Goal: Check status: Check status

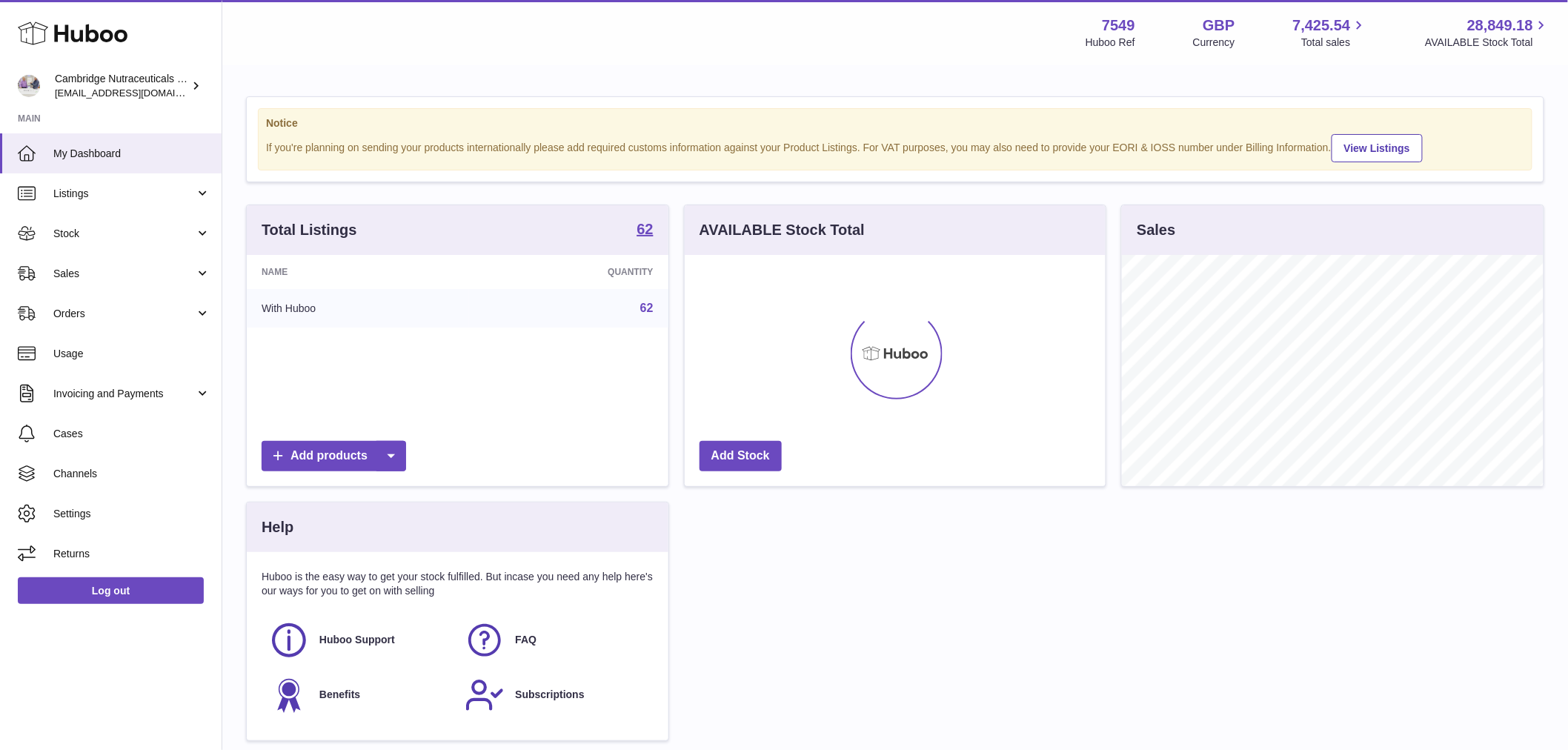
scroll to position [231, 421]
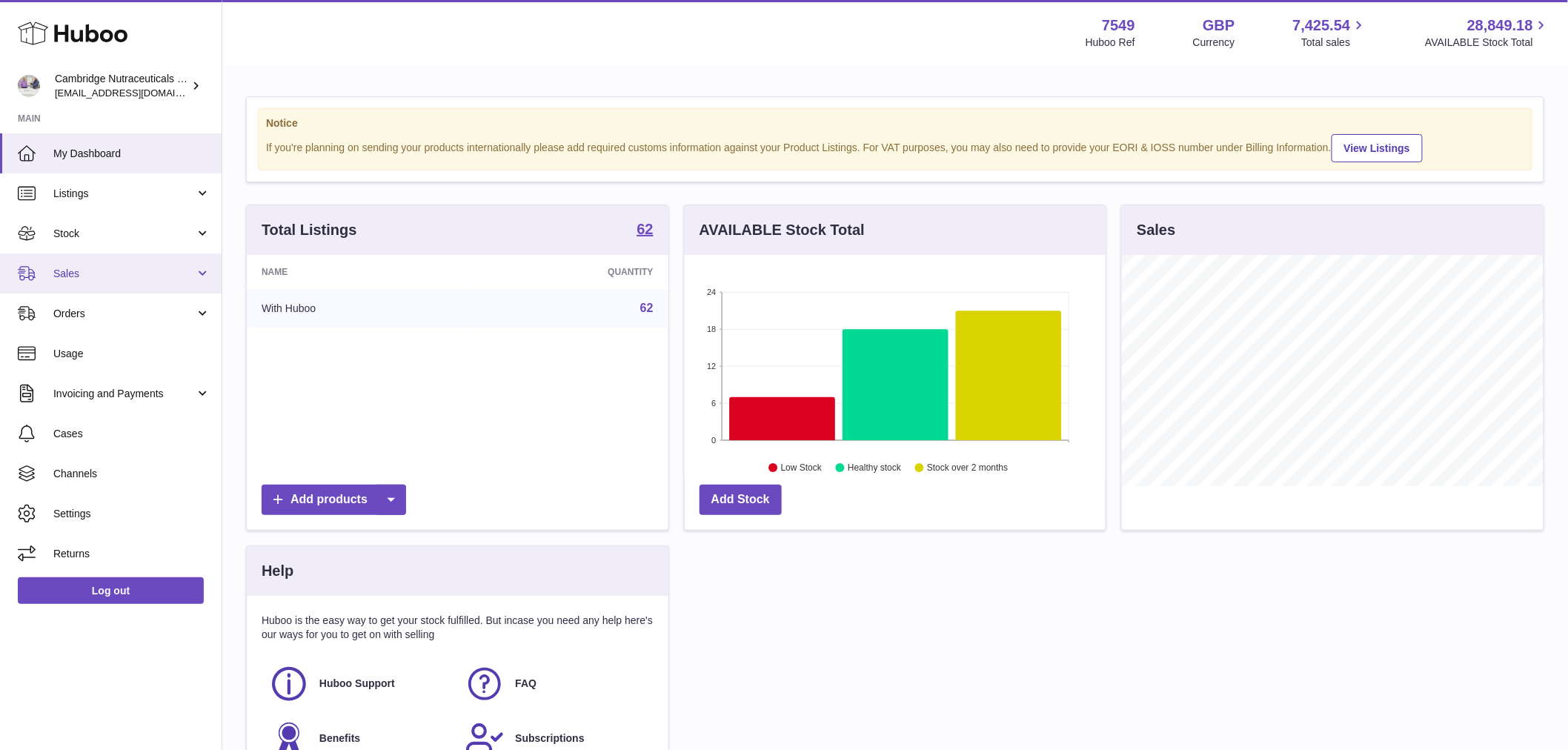
click at [96, 272] on span "Sales" at bounding box center [124, 273] width 142 height 14
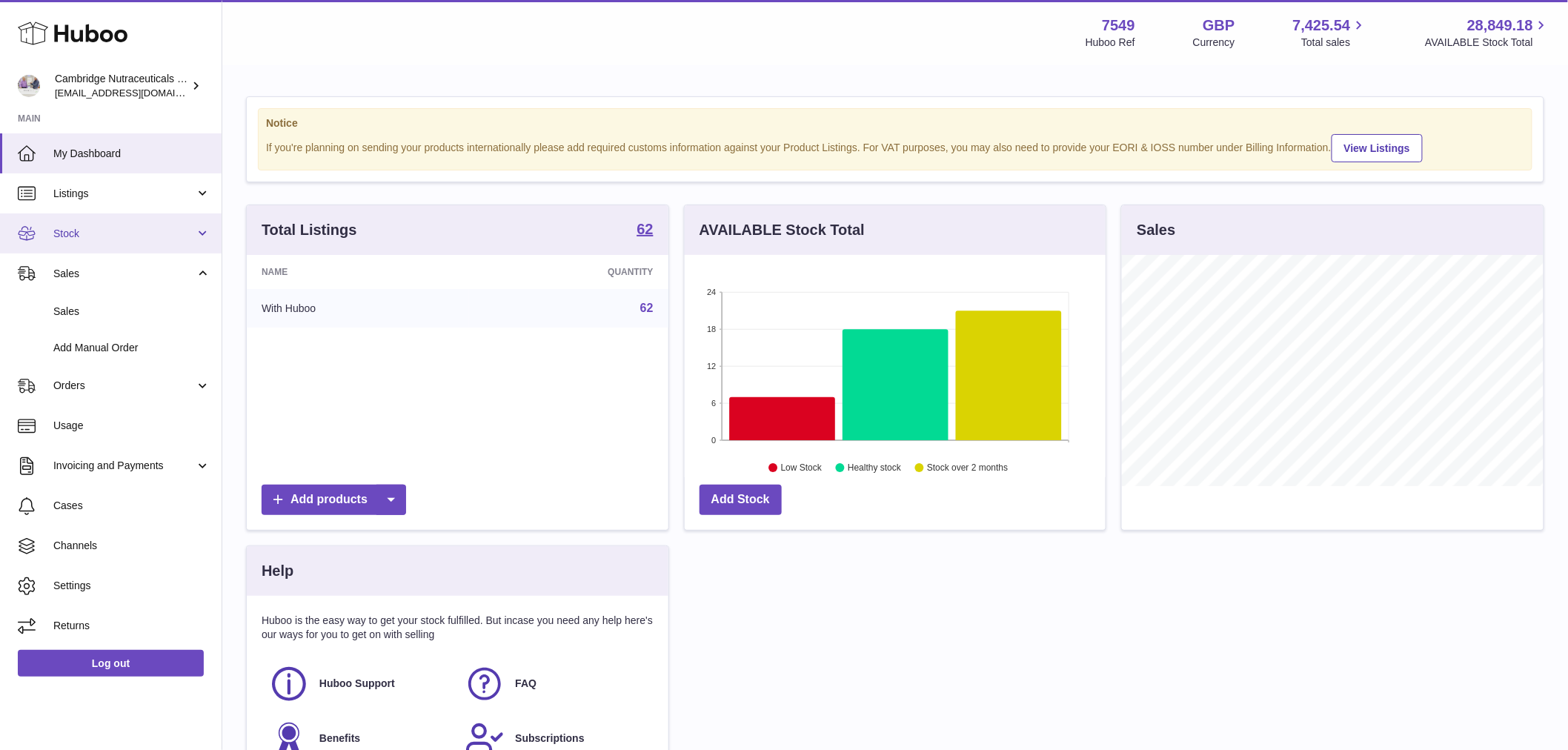
click at [89, 230] on span "Stock" at bounding box center [124, 233] width 142 height 14
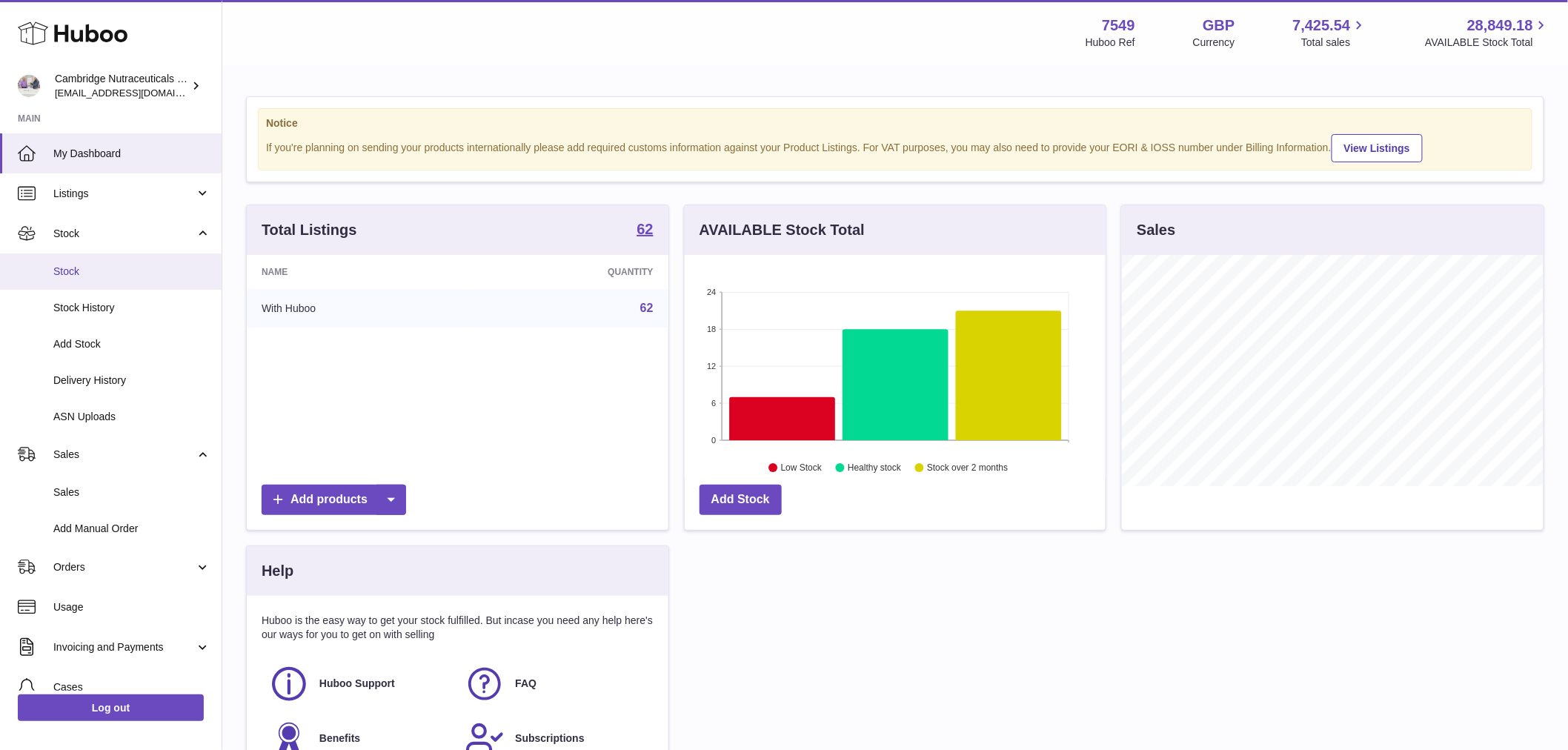
click at [102, 279] on link "Stock" at bounding box center [110, 272] width 221 height 36
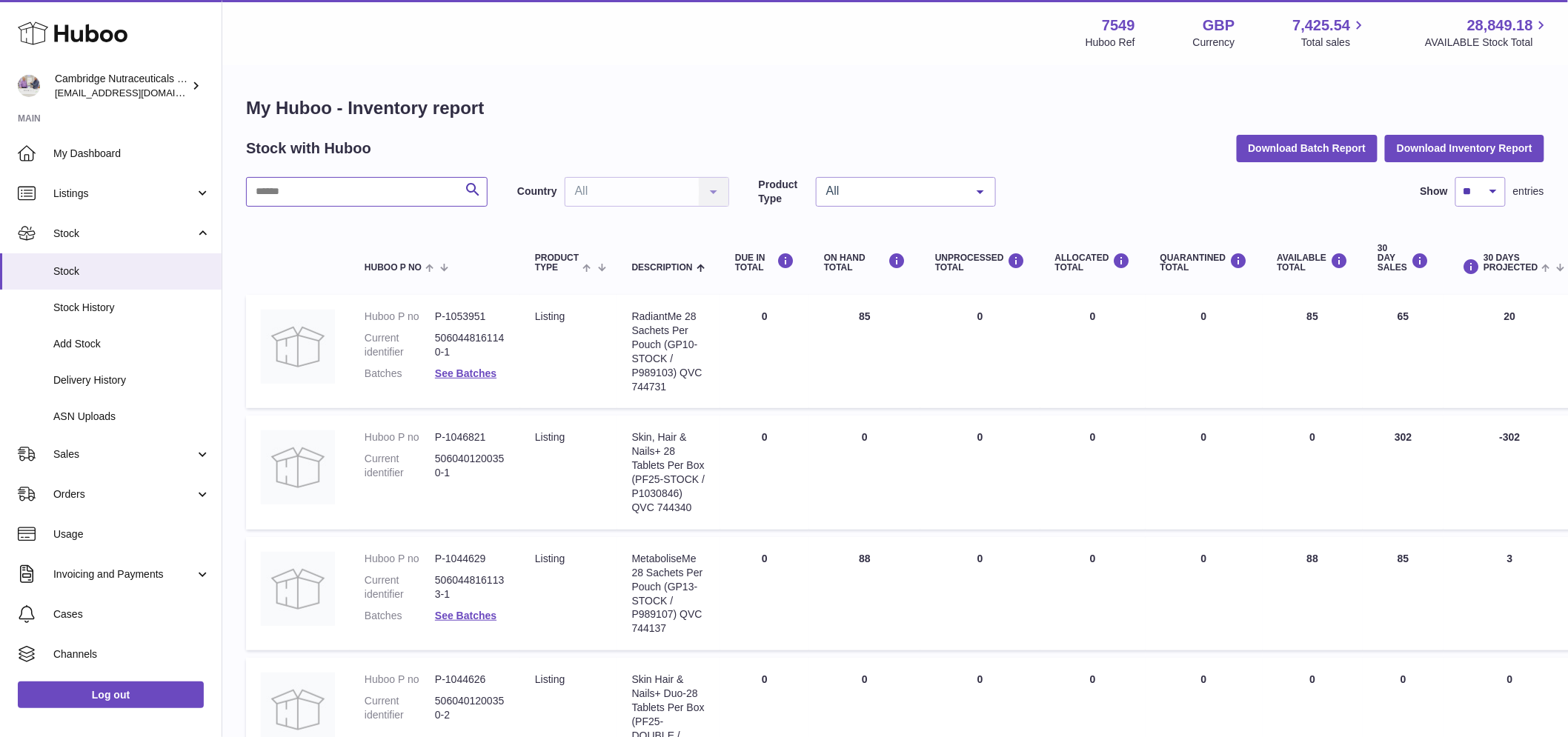
click at [374, 191] on input "text" at bounding box center [367, 191] width 242 height 29
type input "*****"
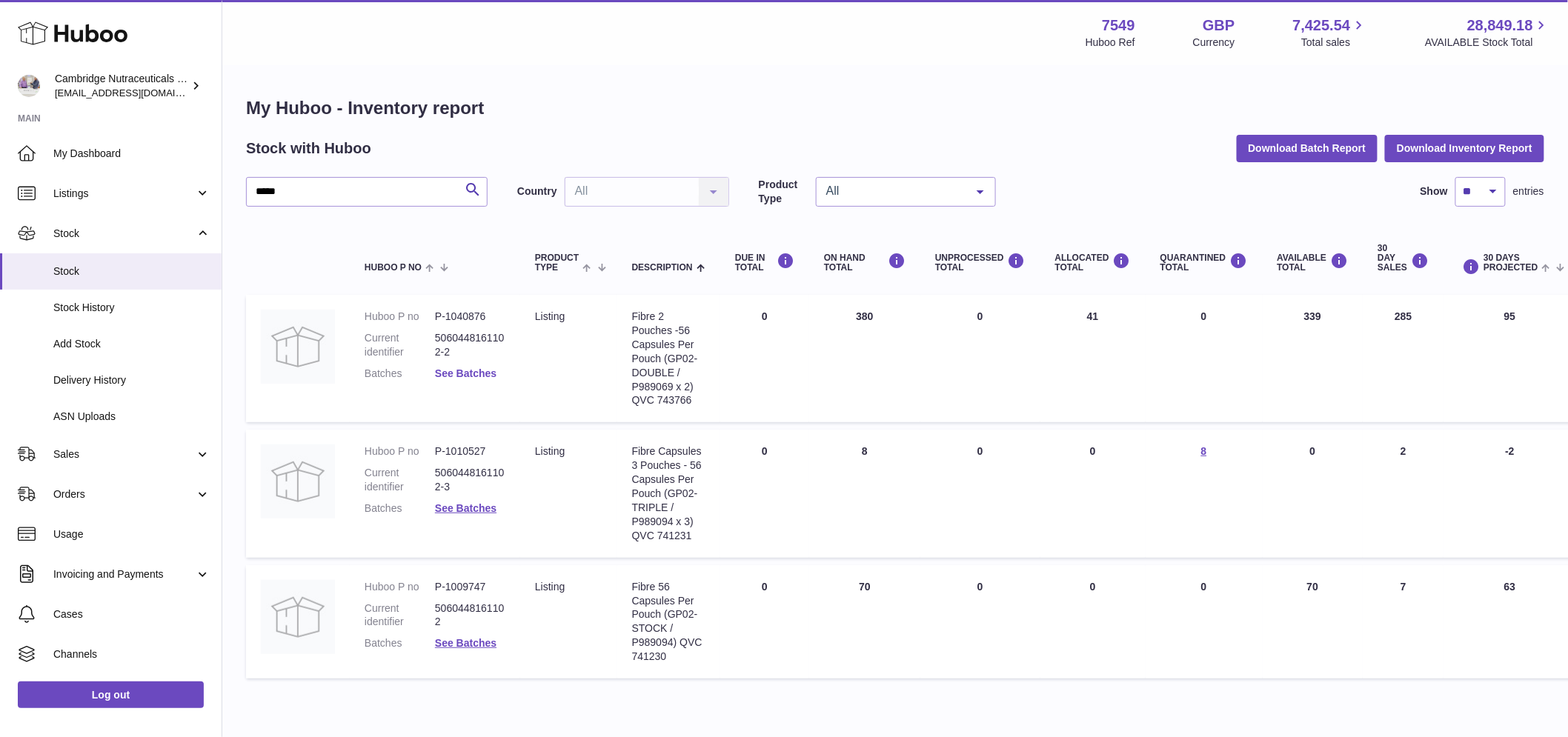
click at [462, 375] on link "See Batches" at bounding box center [466, 374] width 62 height 12
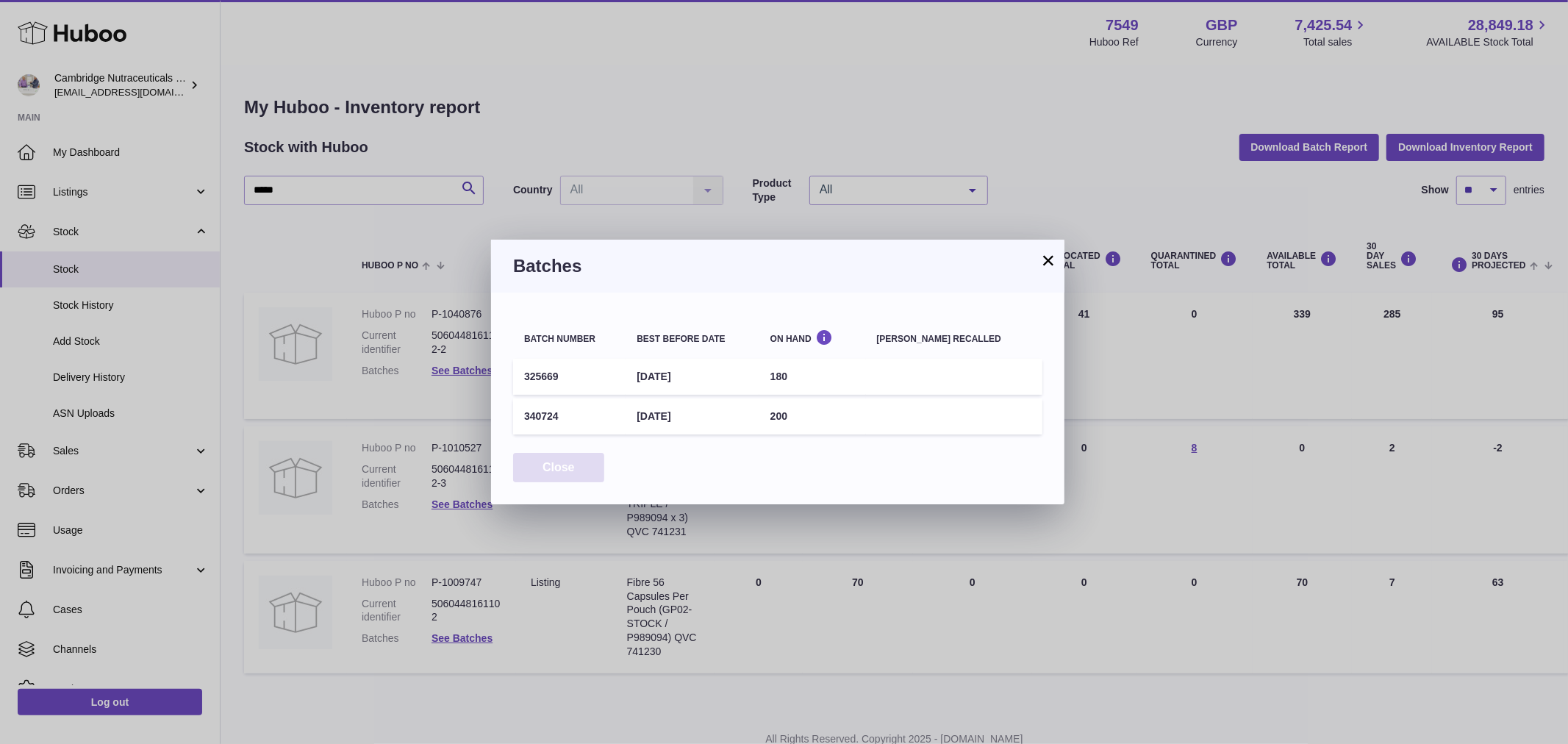
click at [549, 454] on button "Close" at bounding box center [558, 468] width 91 height 30
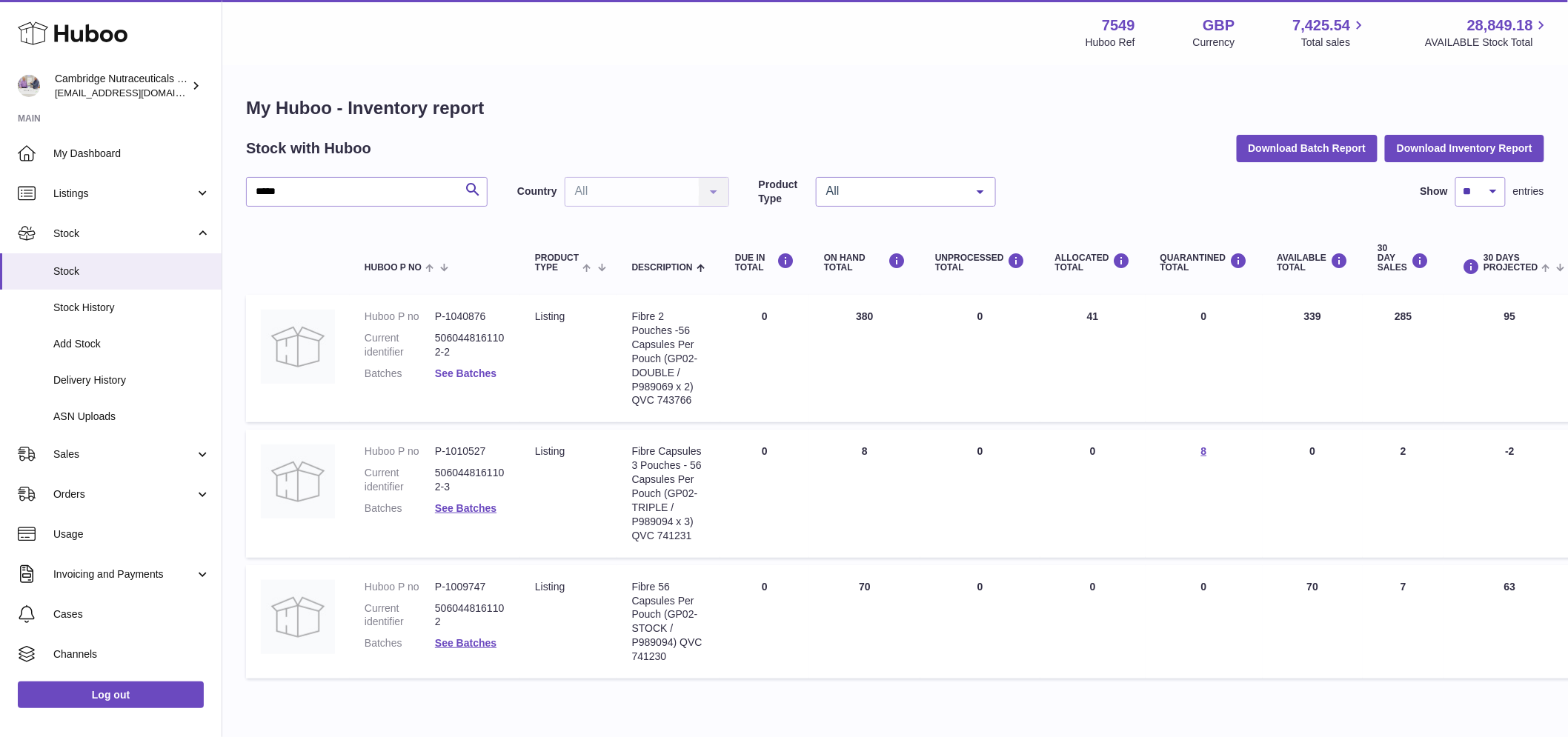
click at [477, 372] on link "See Batches" at bounding box center [466, 374] width 62 height 12
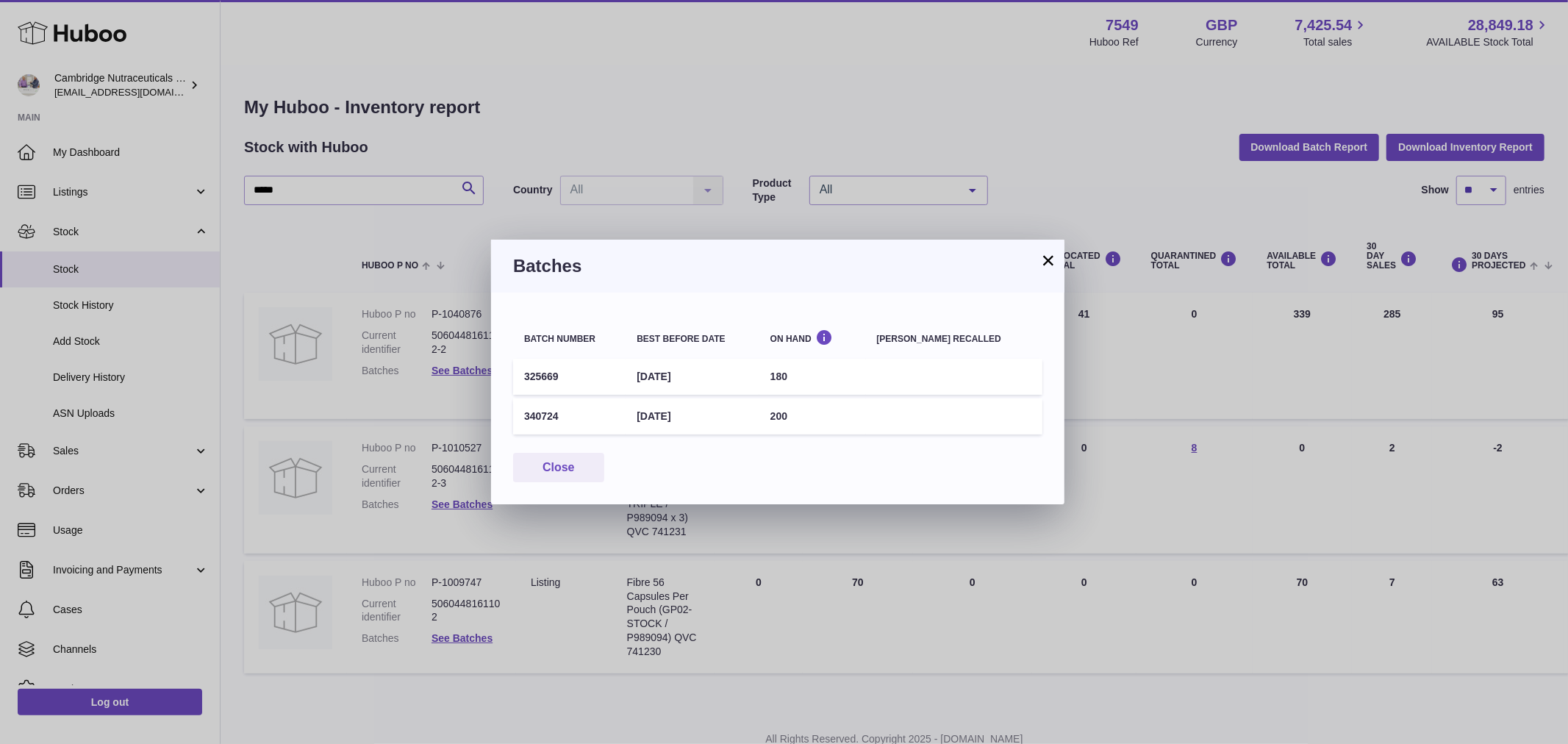
click at [1042, 259] on button "×" at bounding box center [1048, 261] width 18 height 18
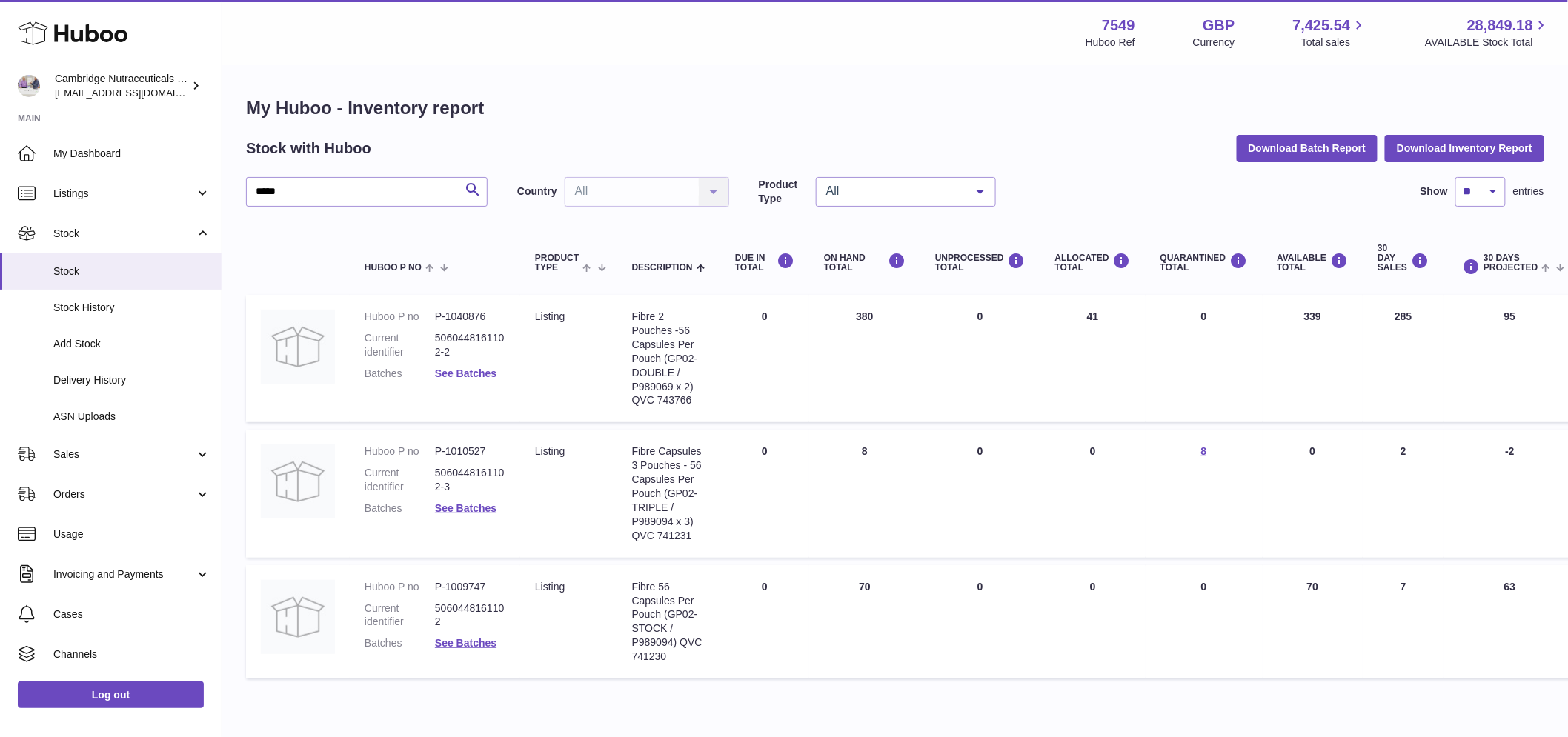
click at [477, 368] on link "See Batches" at bounding box center [466, 374] width 62 height 12
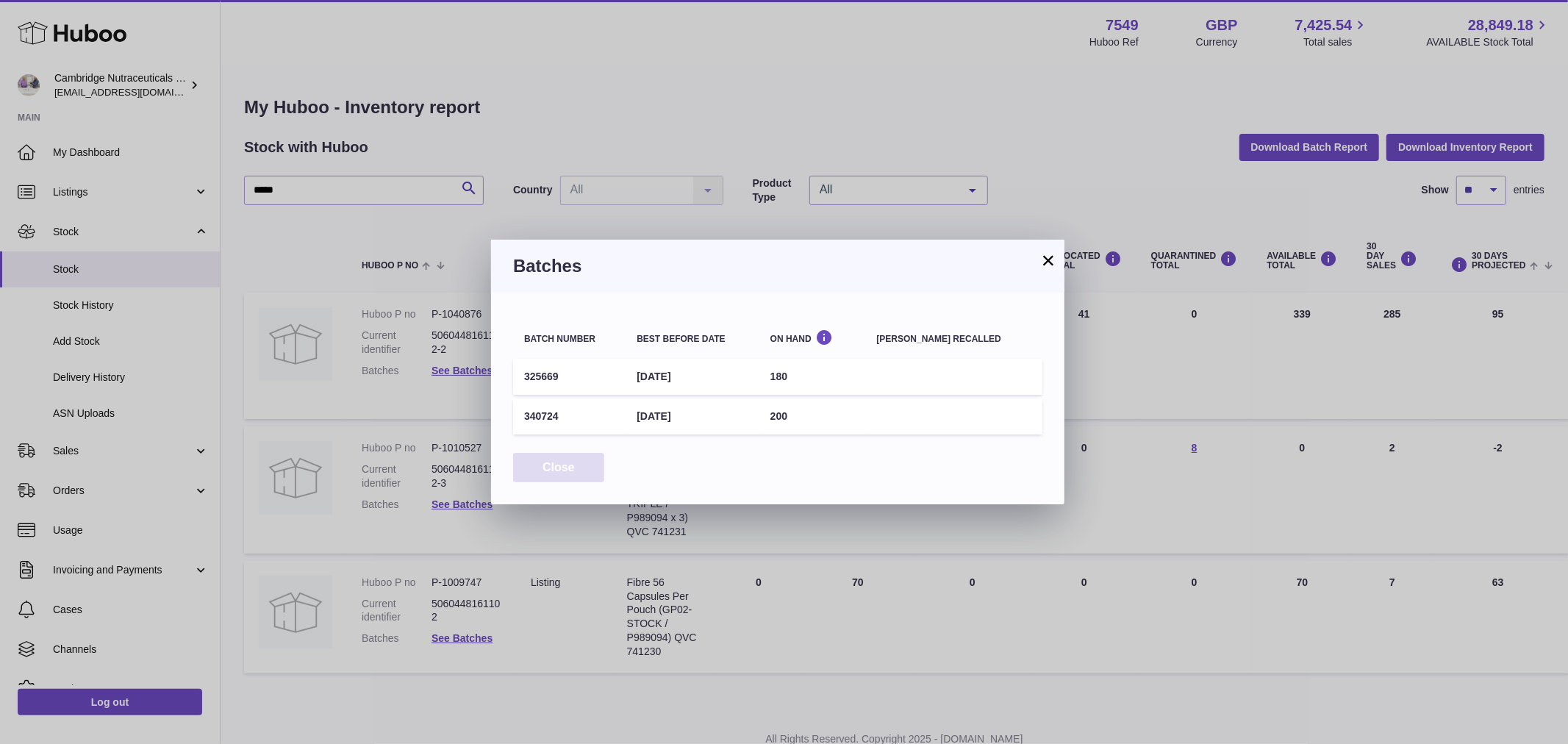
click at [546, 467] on button "Close" at bounding box center [558, 468] width 91 height 30
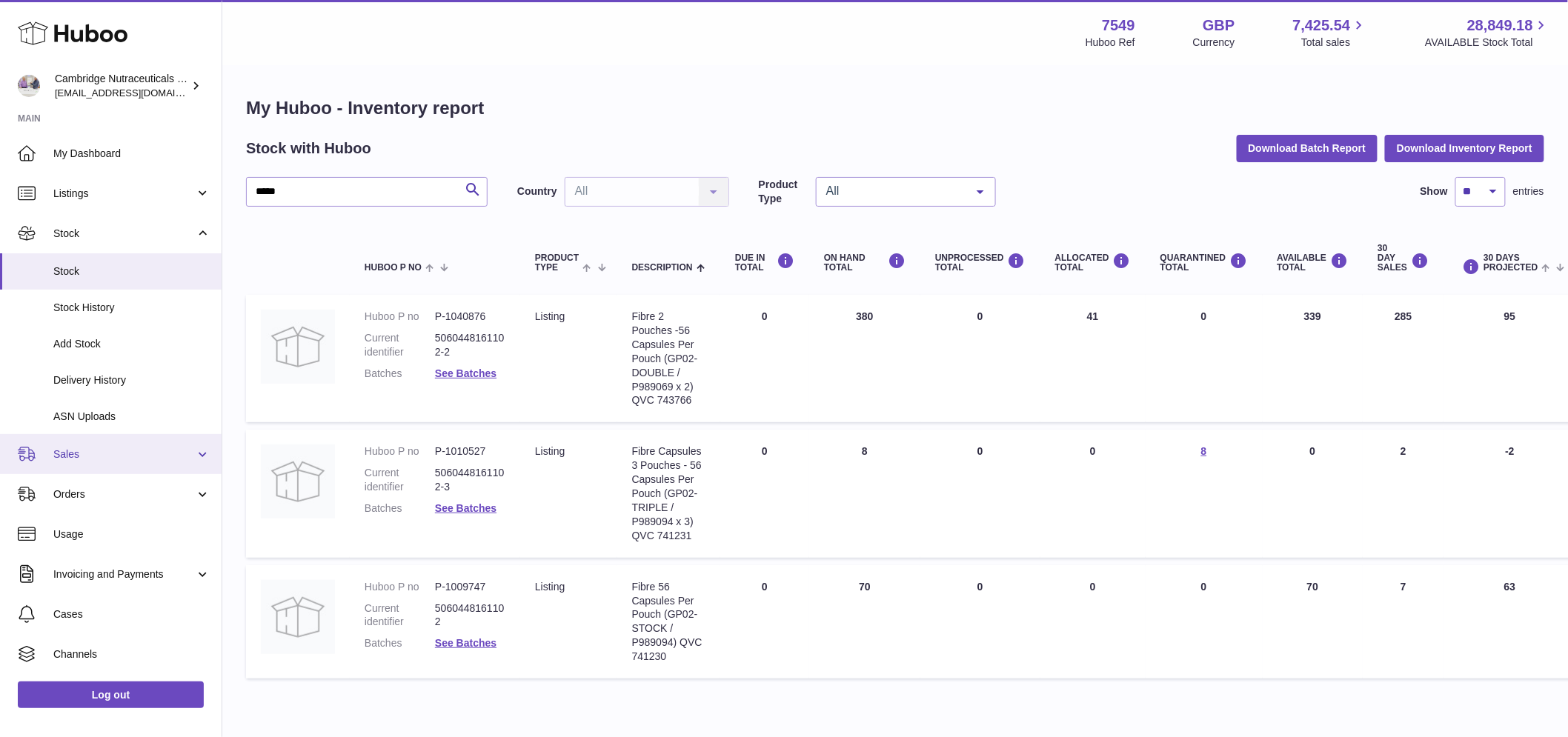
click at [91, 444] on link "Sales" at bounding box center [110, 454] width 221 height 40
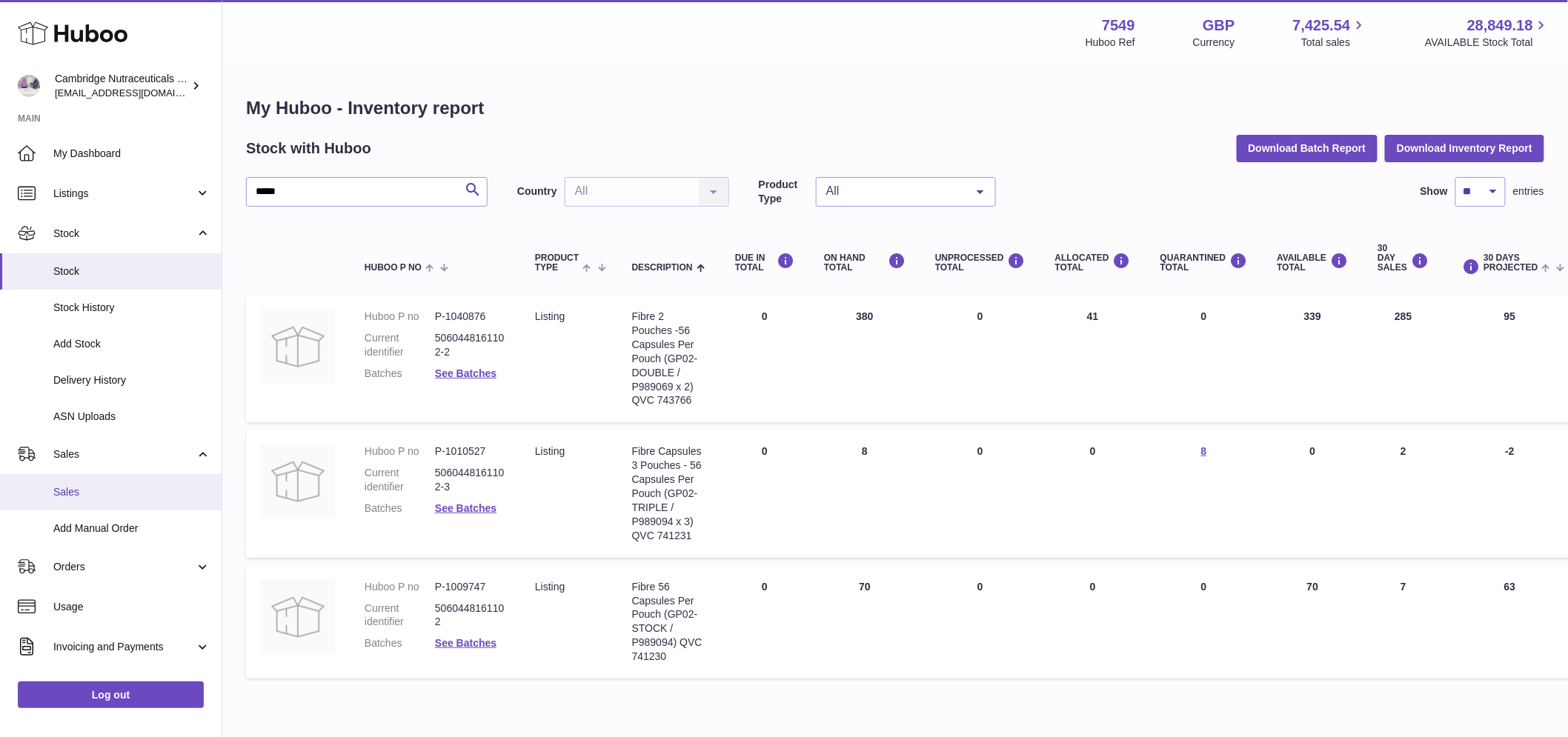
click at [75, 495] on span "Sales" at bounding box center [131, 492] width 157 height 14
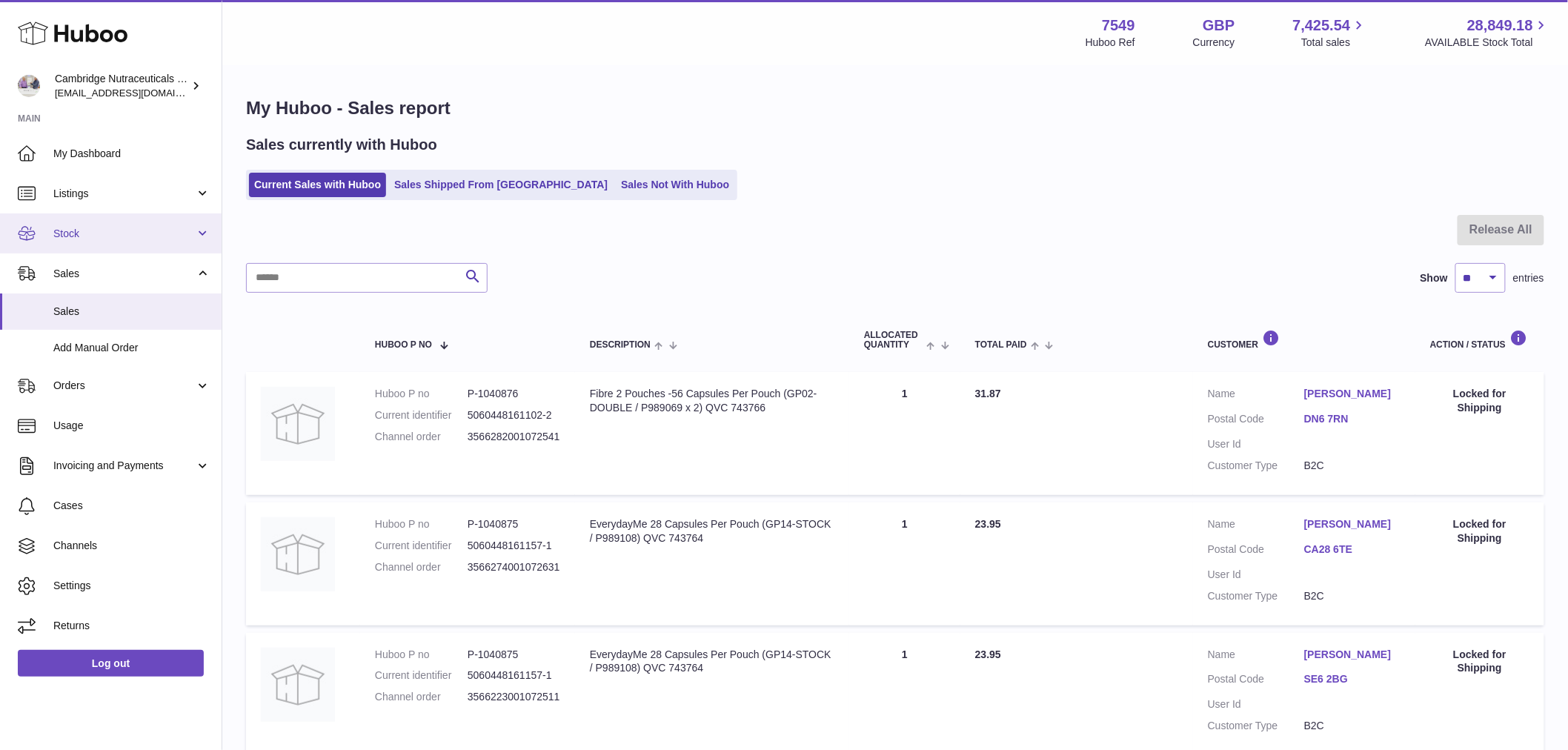
click at [86, 230] on span "Stock" at bounding box center [124, 233] width 142 height 14
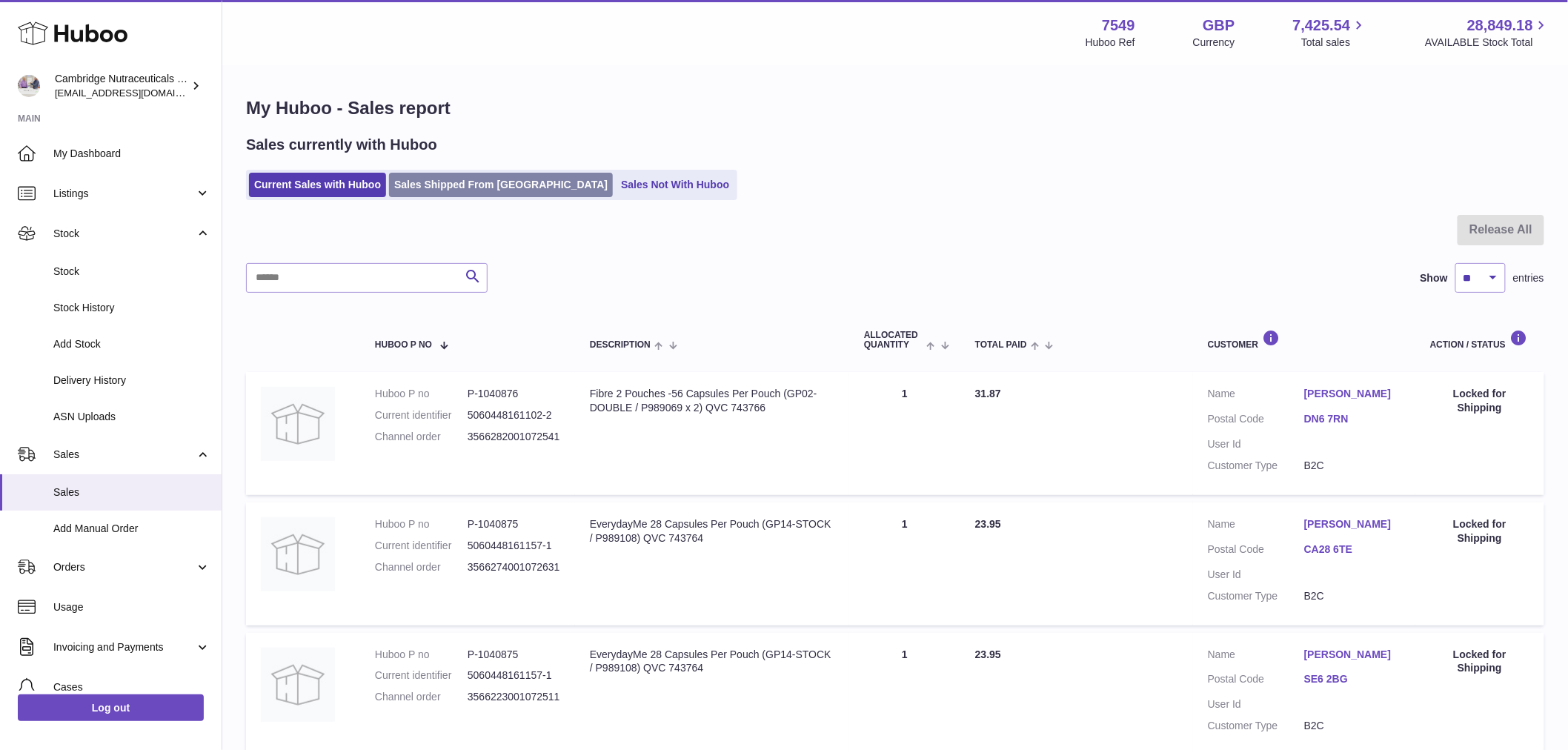
click at [449, 186] on link "Sales Shipped From [GEOGRAPHIC_DATA]" at bounding box center [501, 185] width 224 height 25
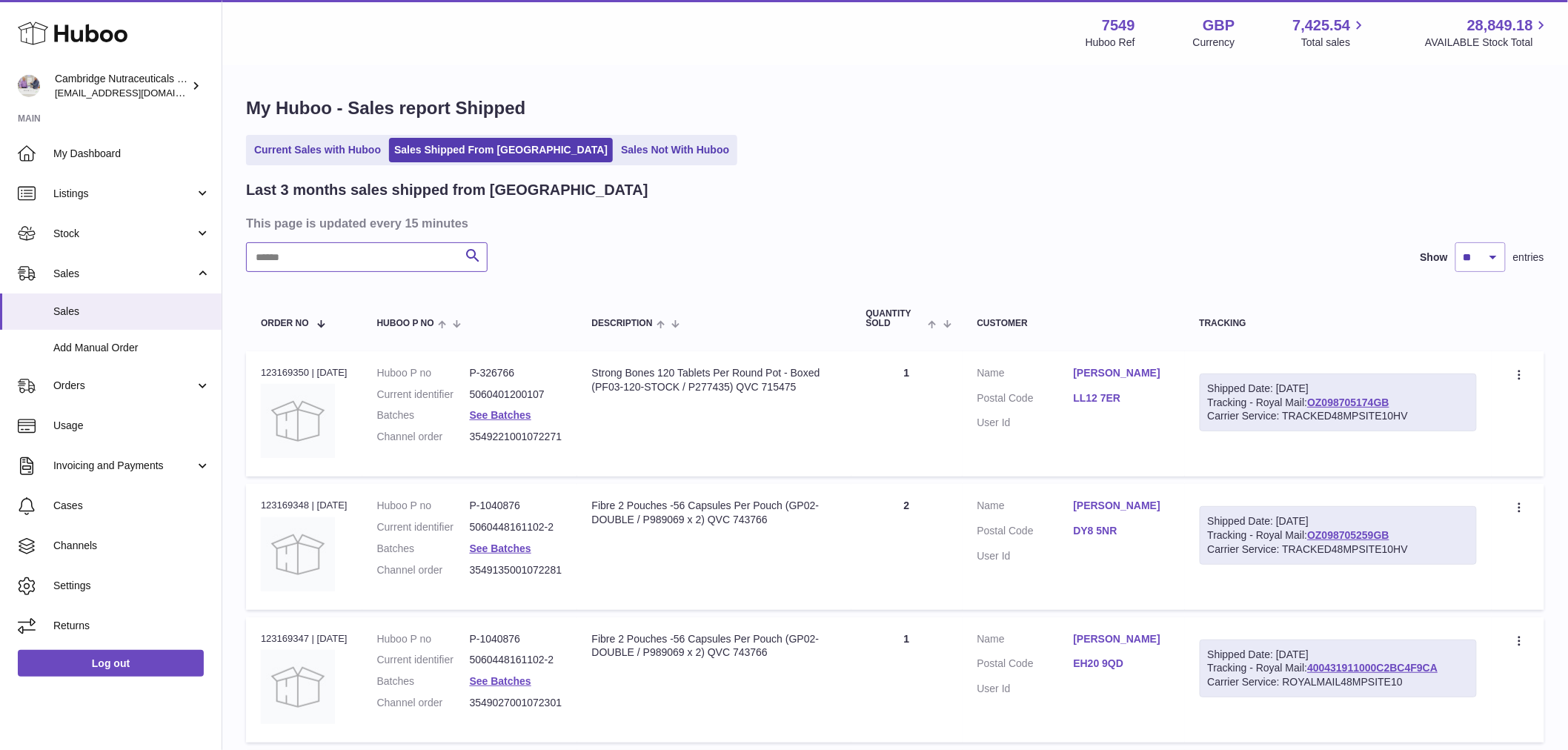
click at [308, 263] on input "text" at bounding box center [367, 257] width 242 height 29
type input "*****"
click at [507, 408] on dd "See Batches" at bounding box center [516, 415] width 92 height 14
click at [507, 409] on dd "See Batches" at bounding box center [516, 415] width 92 height 14
click at [506, 411] on link "See Batches" at bounding box center [501, 415] width 62 height 12
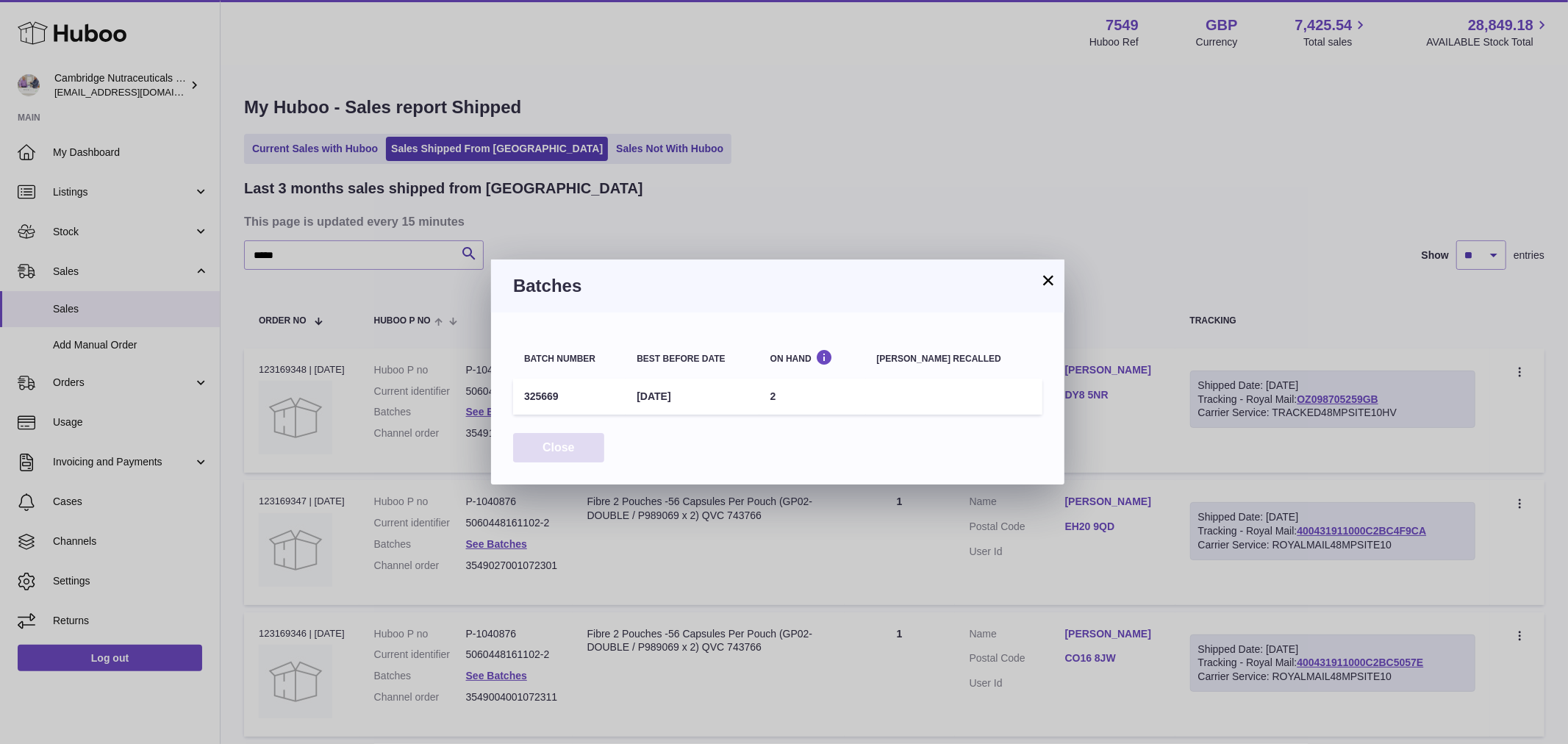
click at [578, 447] on button "Close" at bounding box center [558, 448] width 91 height 30
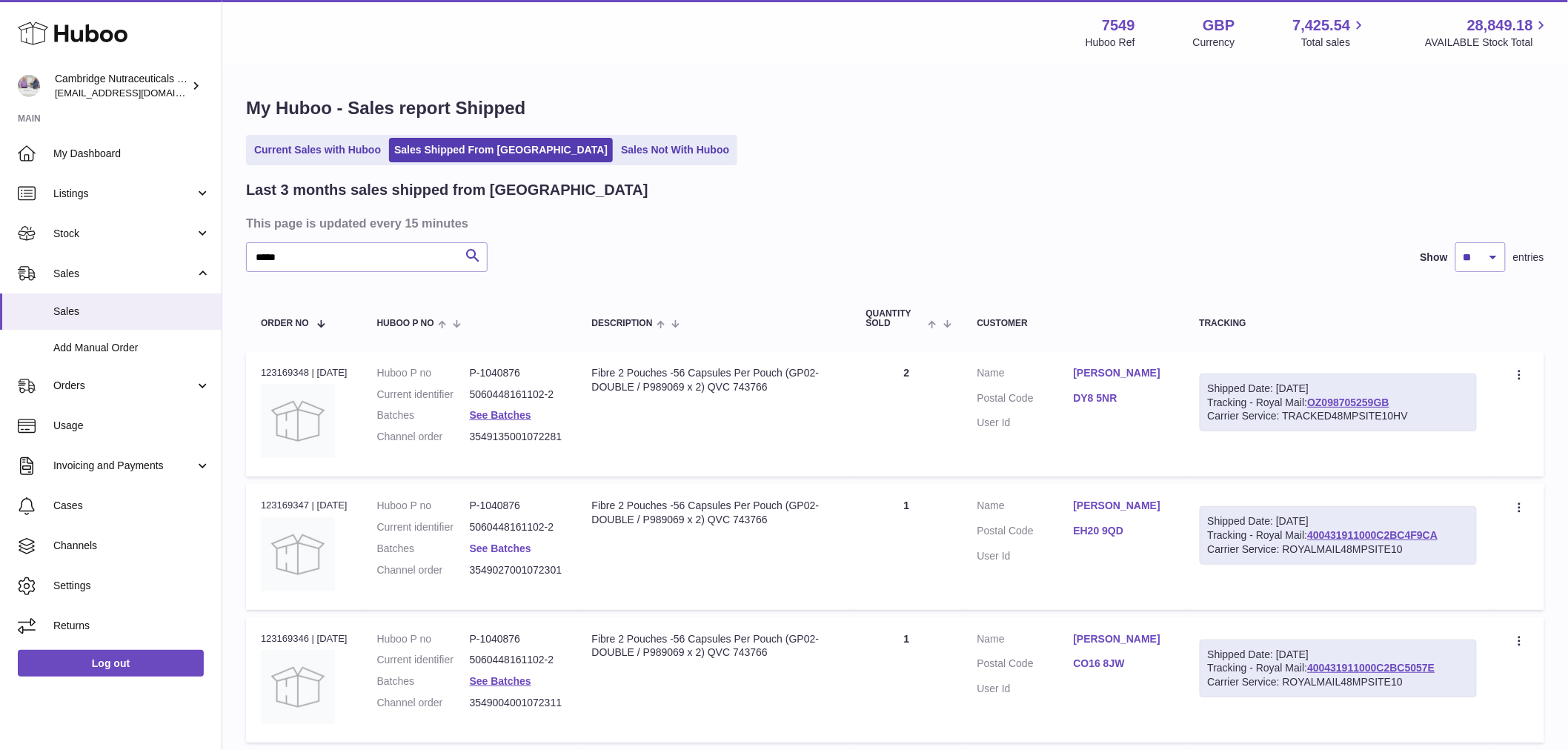
click at [507, 550] on link "See Batches" at bounding box center [501, 549] width 62 height 12
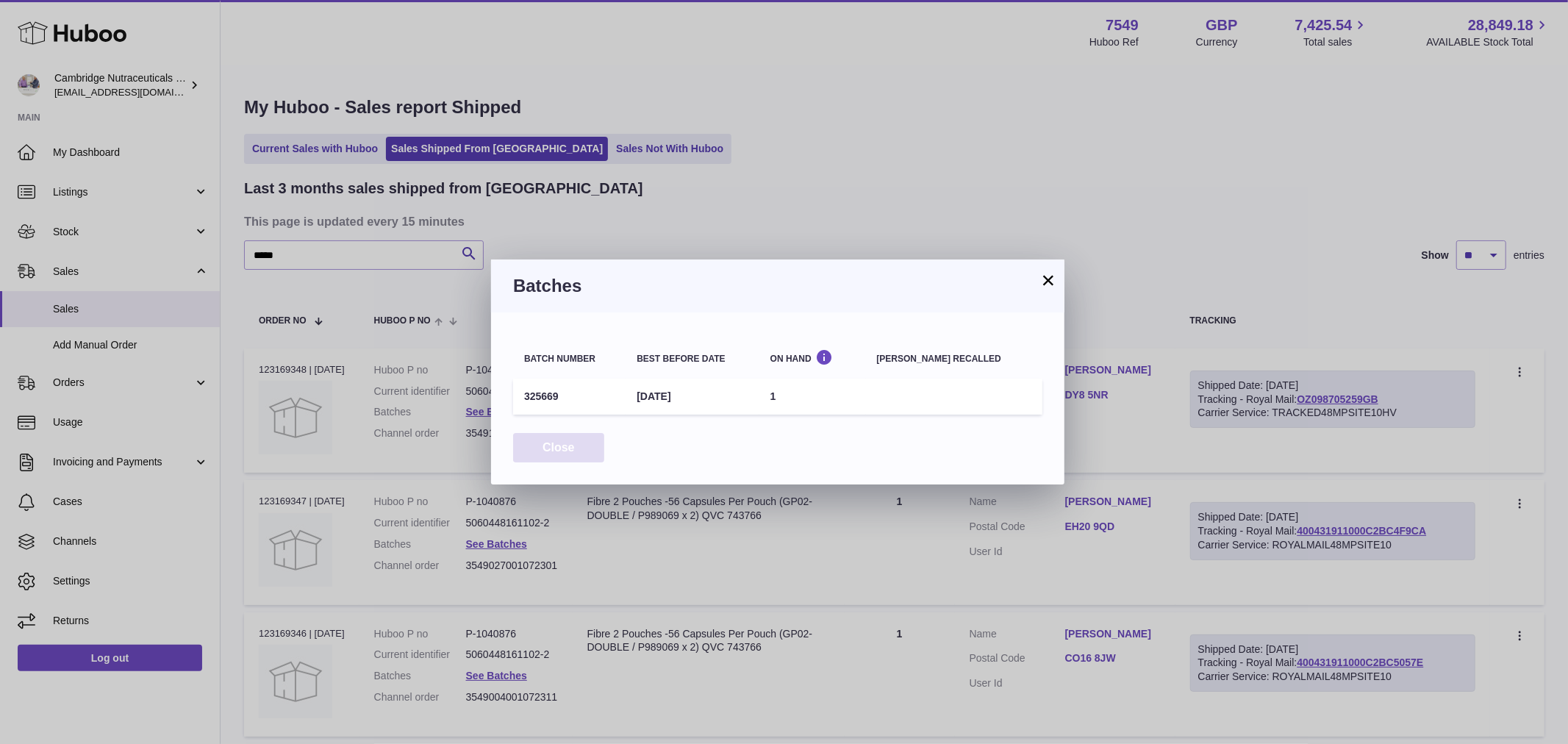
click at [590, 454] on button "Close" at bounding box center [558, 448] width 91 height 30
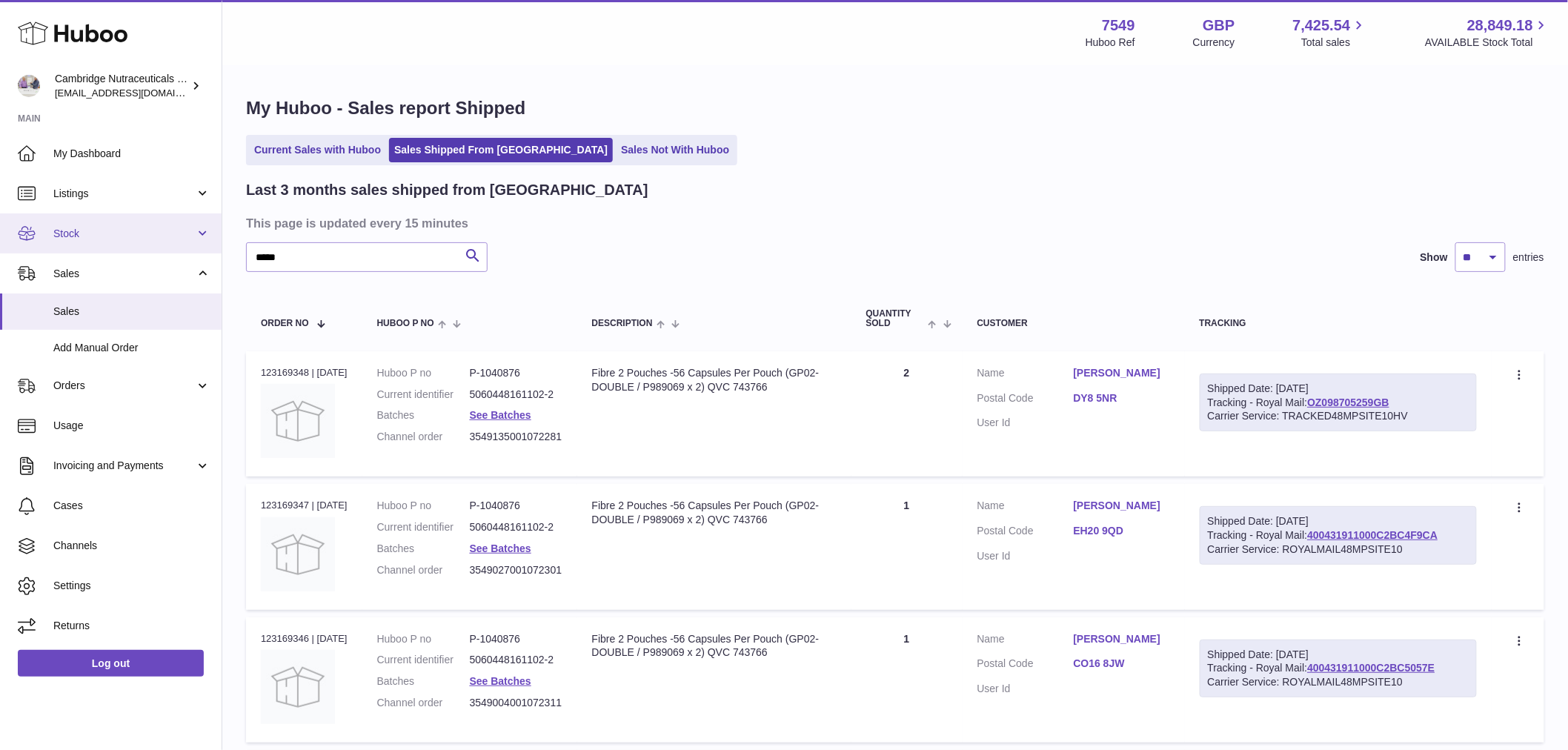
click at [85, 224] on link "Stock" at bounding box center [110, 233] width 221 height 40
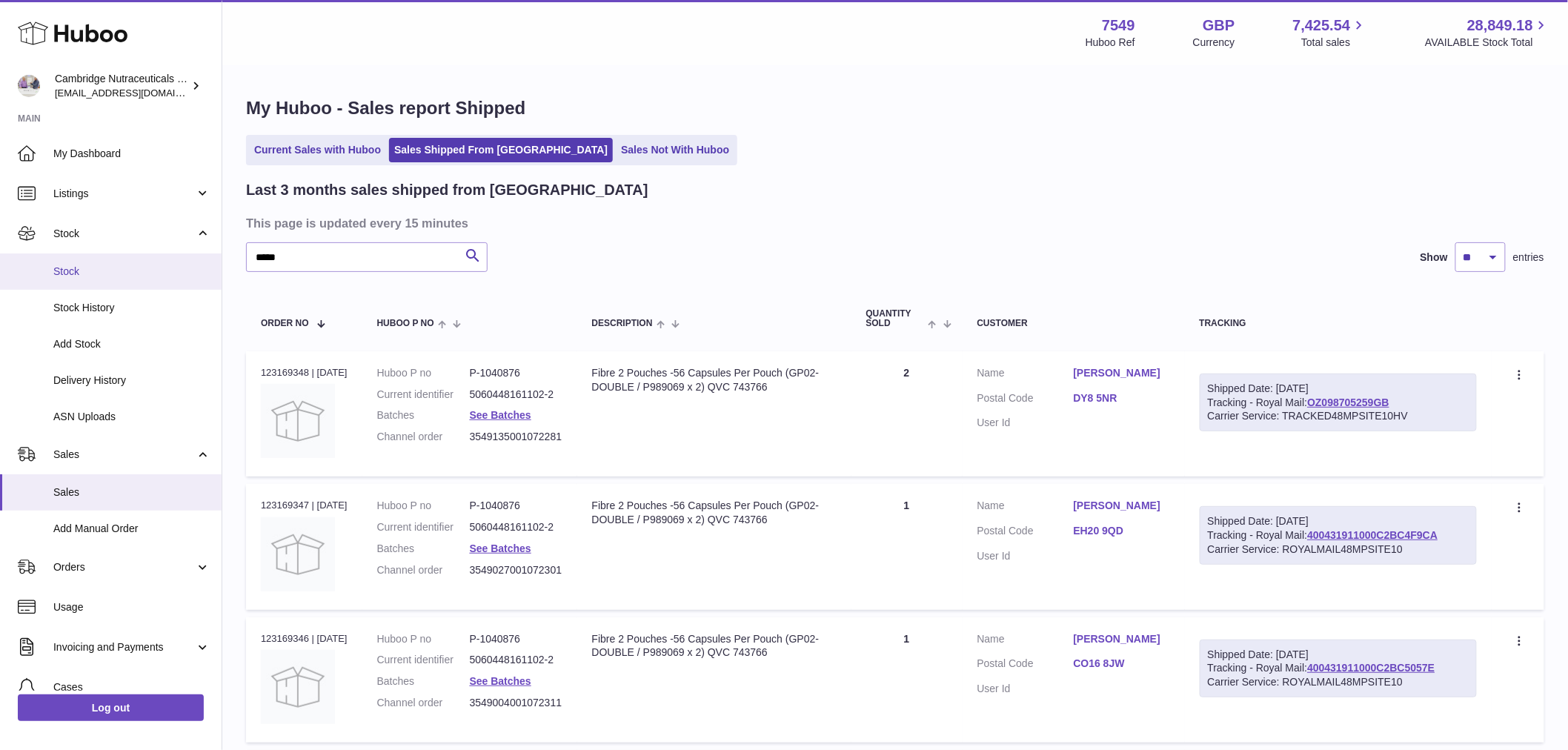
click at [73, 269] on span "Stock" at bounding box center [131, 271] width 157 height 14
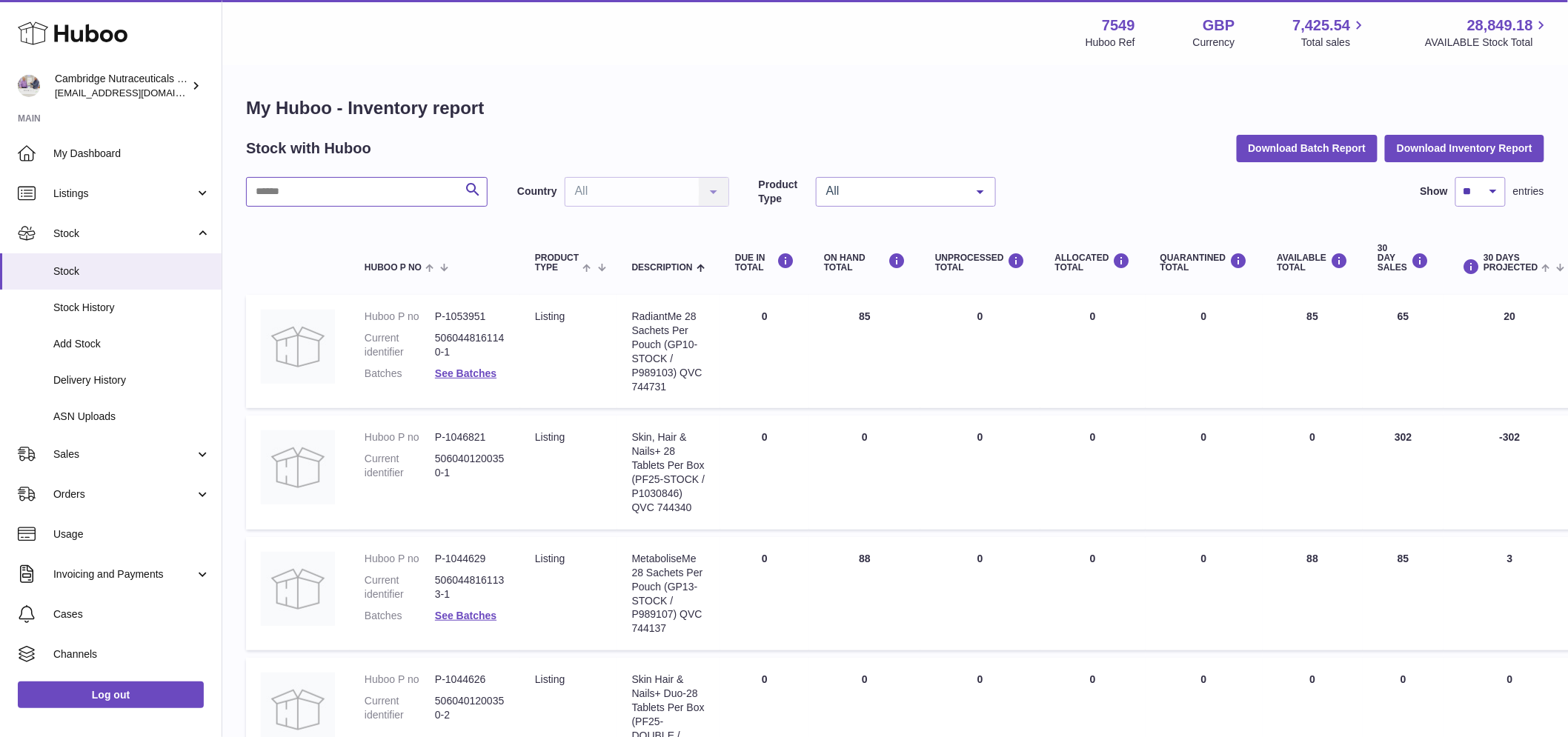
click at [277, 197] on input "text" at bounding box center [367, 191] width 242 height 29
type input "*****"
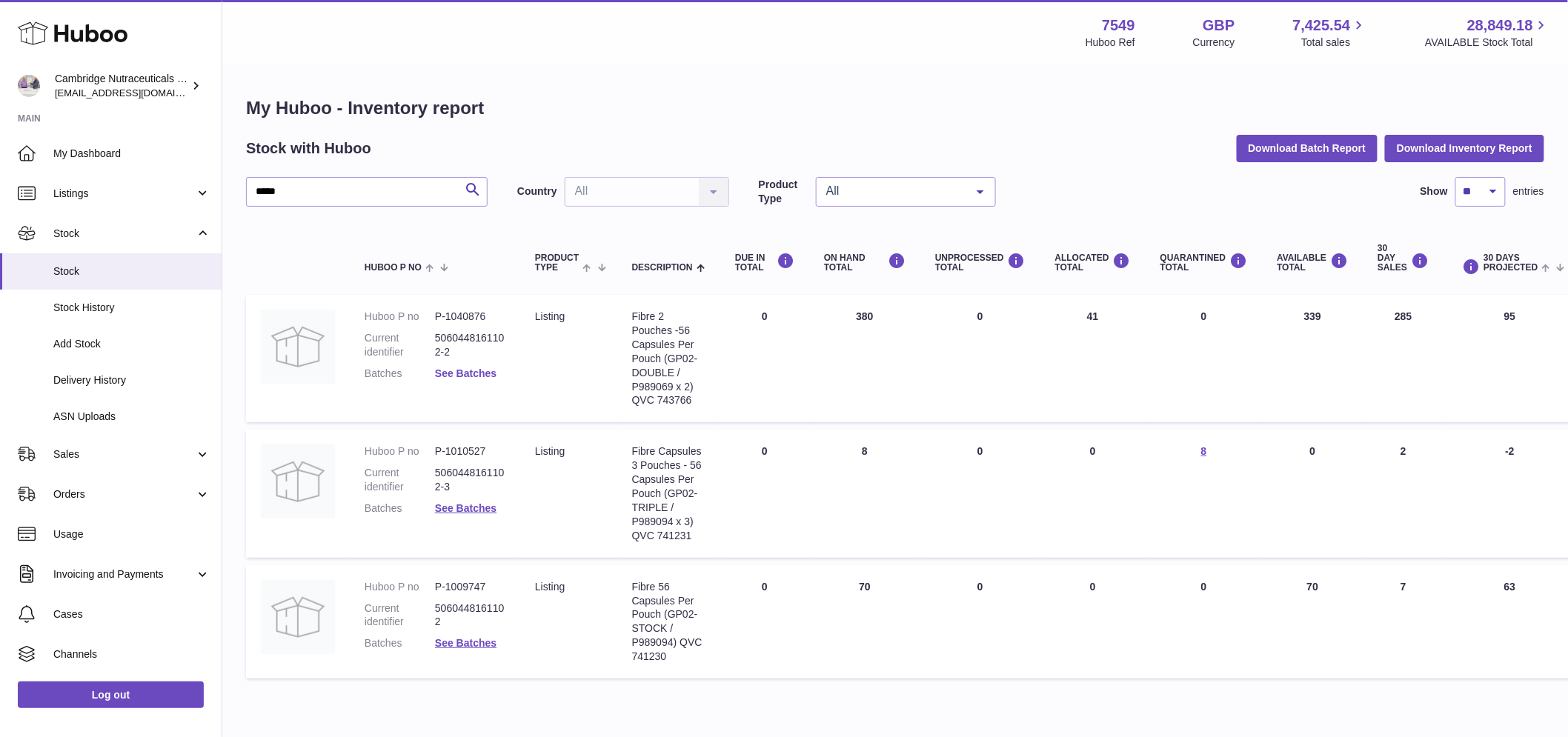
click at [470, 372] on link "See Batches" at bounding box center [466, 374] width 62 height 12
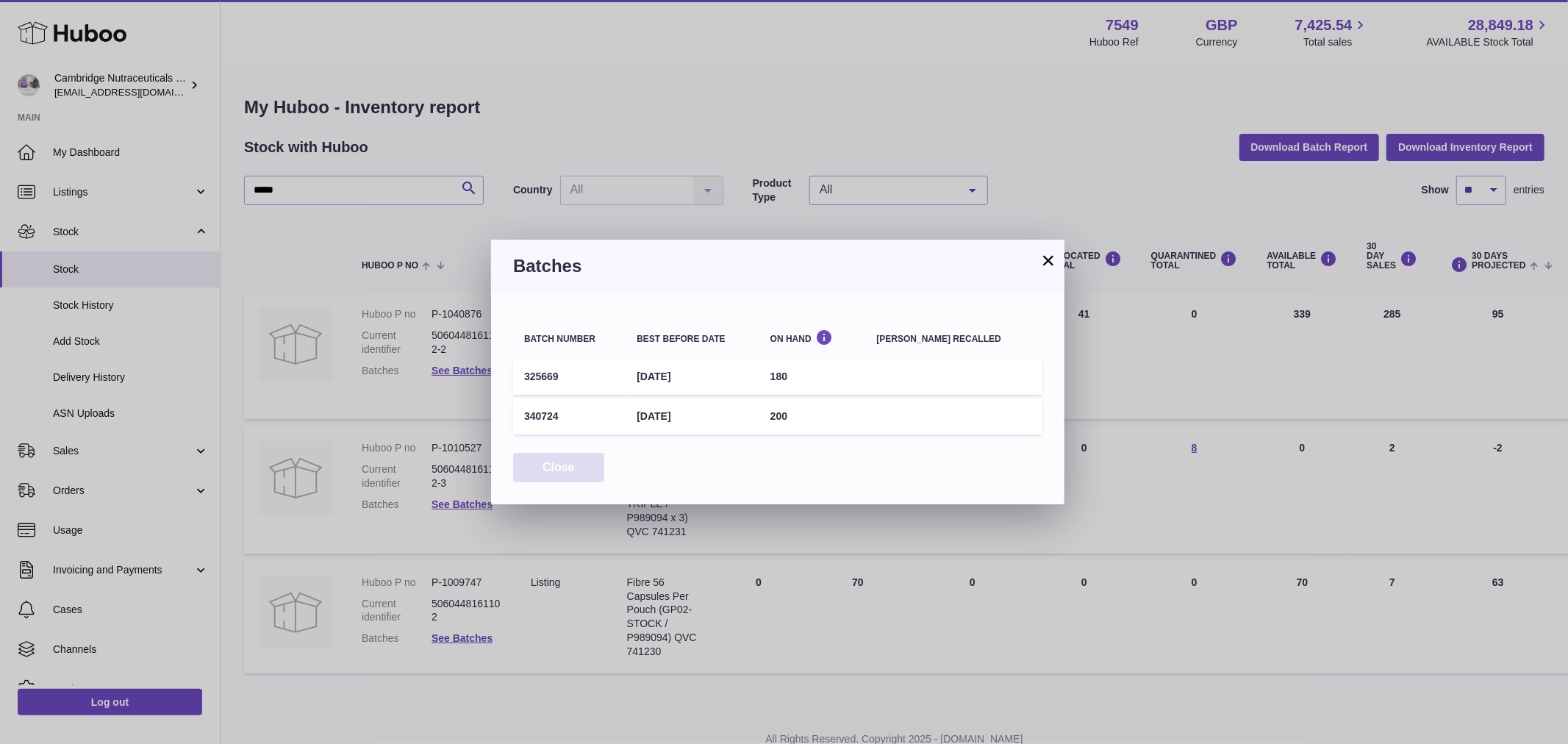
click at [549, 477] on button "Close" at bounding box center [558, 468] width 91 height 30
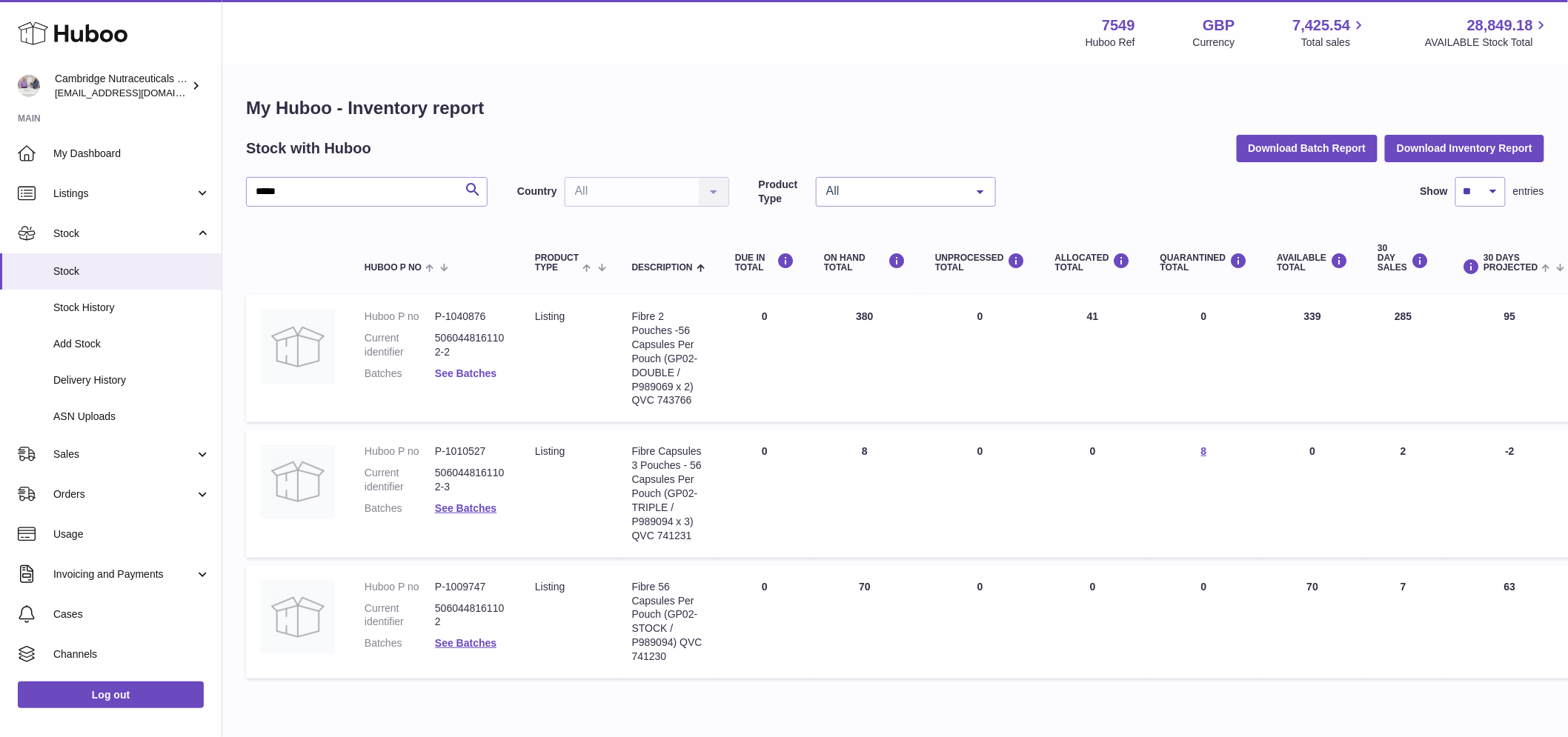
click at [470, 377] on link "See Batches" at bounding box center [466, 374] width 62 height 12
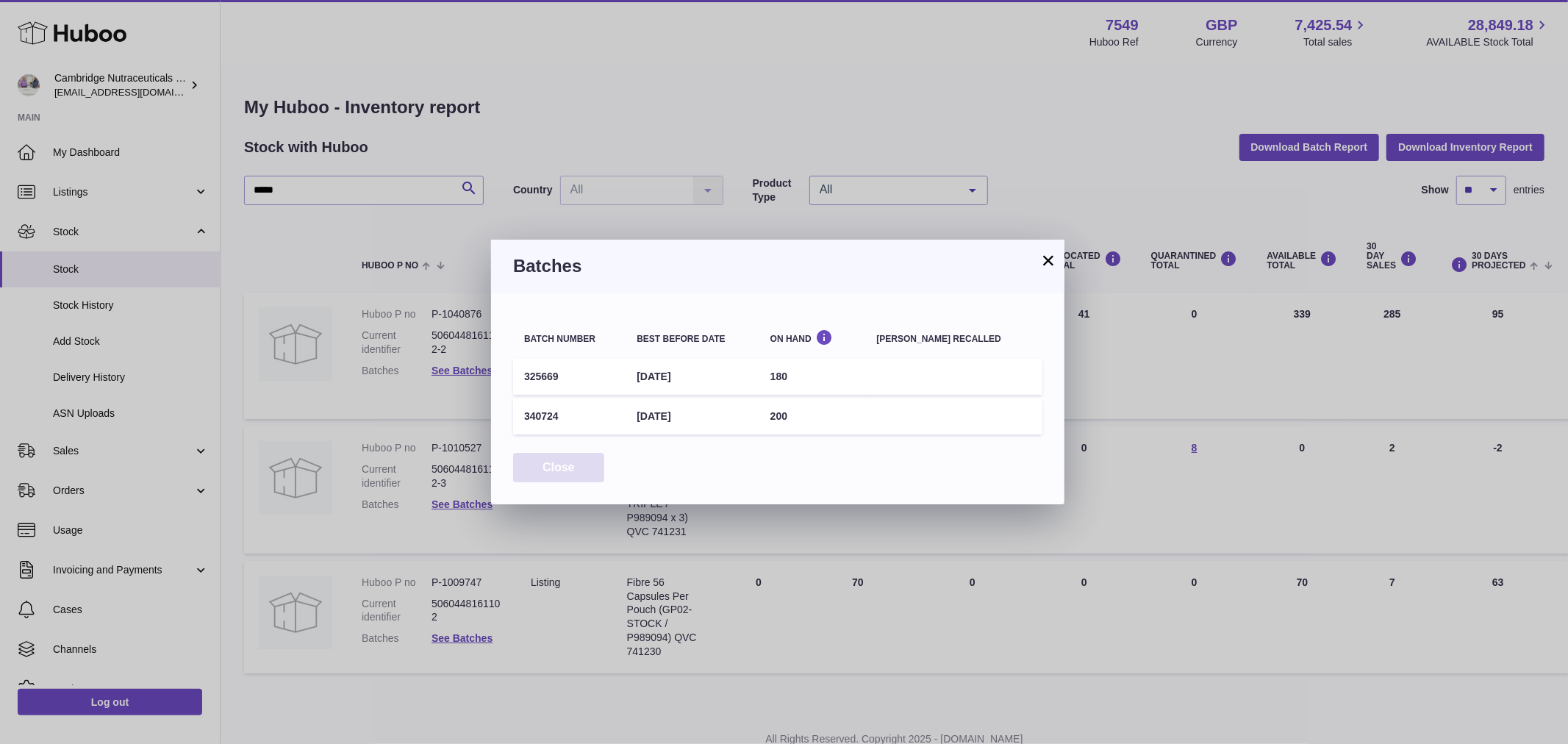
click at [557, 471] on button "Close" at bounding box center [558, 468] width 91 height 30
